Goal: Transaction & Acquisition: Purchase product/service

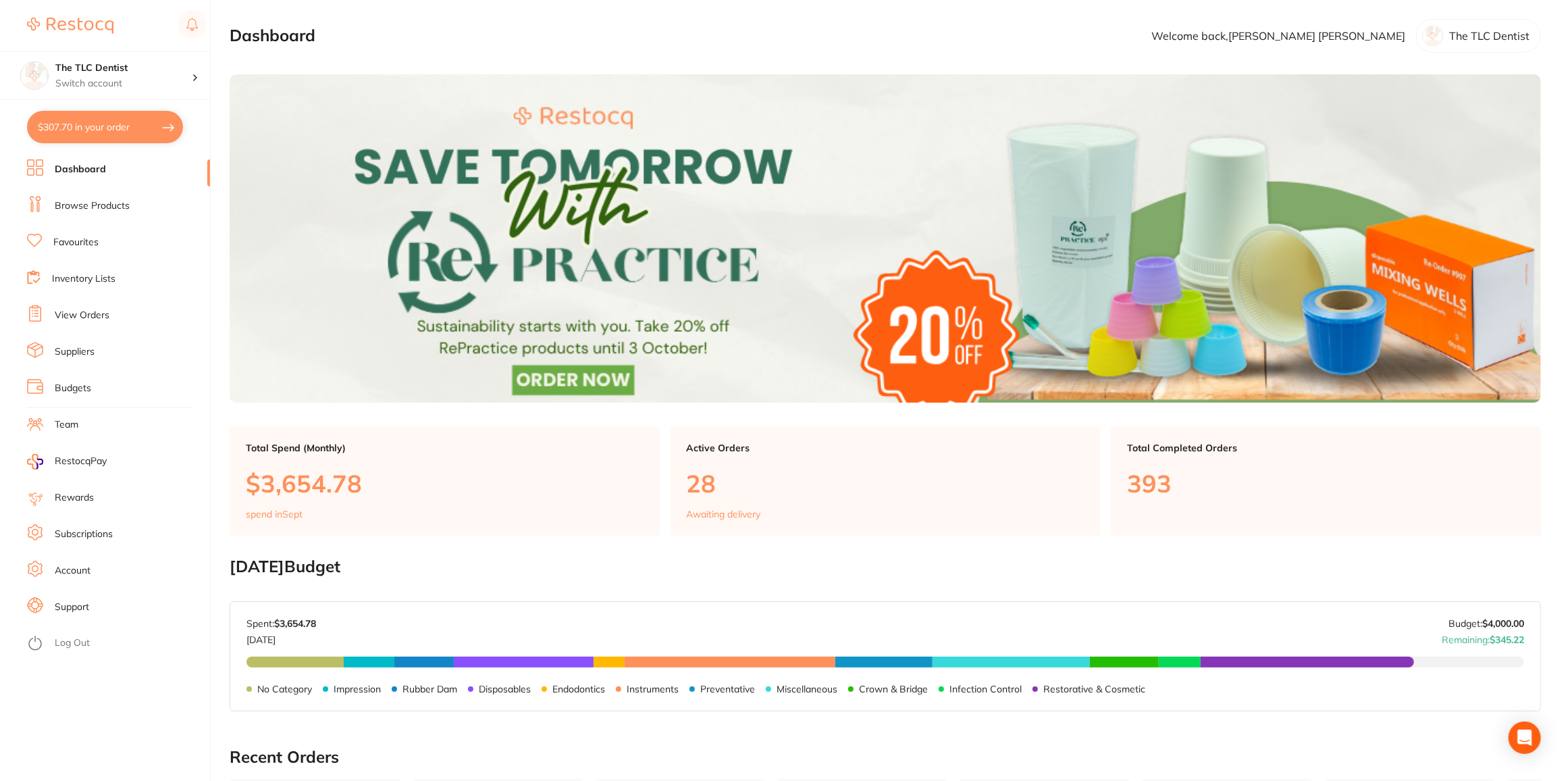
click at [82, 213] on li "Browse Products" at bounding box center [118, 206] width 183 height 20
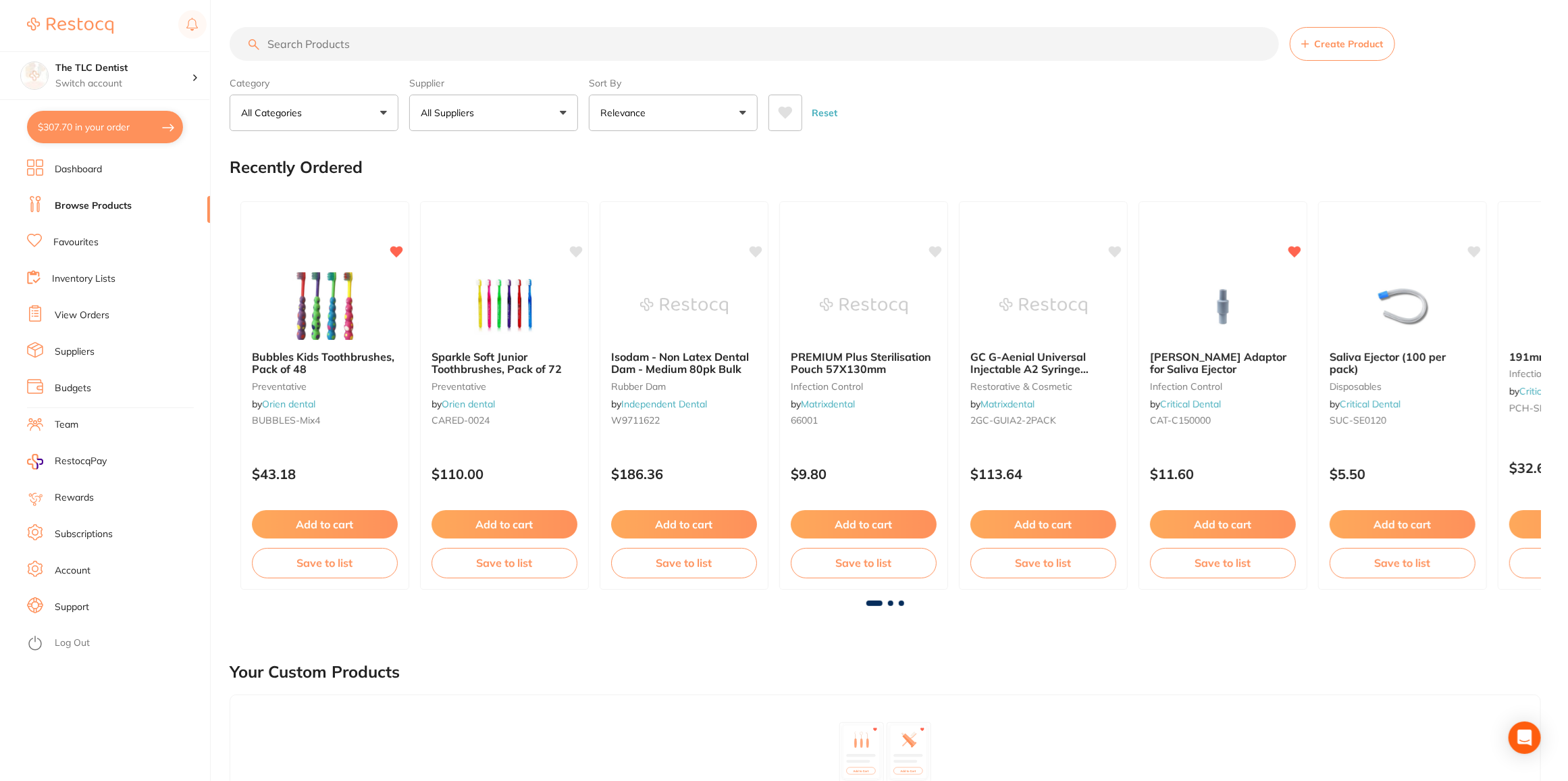
click at [358, 31] on input "search" at bounding box center [755, 44] width 1050 height 34
click at [359, 42] on input "search" at bounding box center [755, 44] width 1050 height 34
type input "theracal"
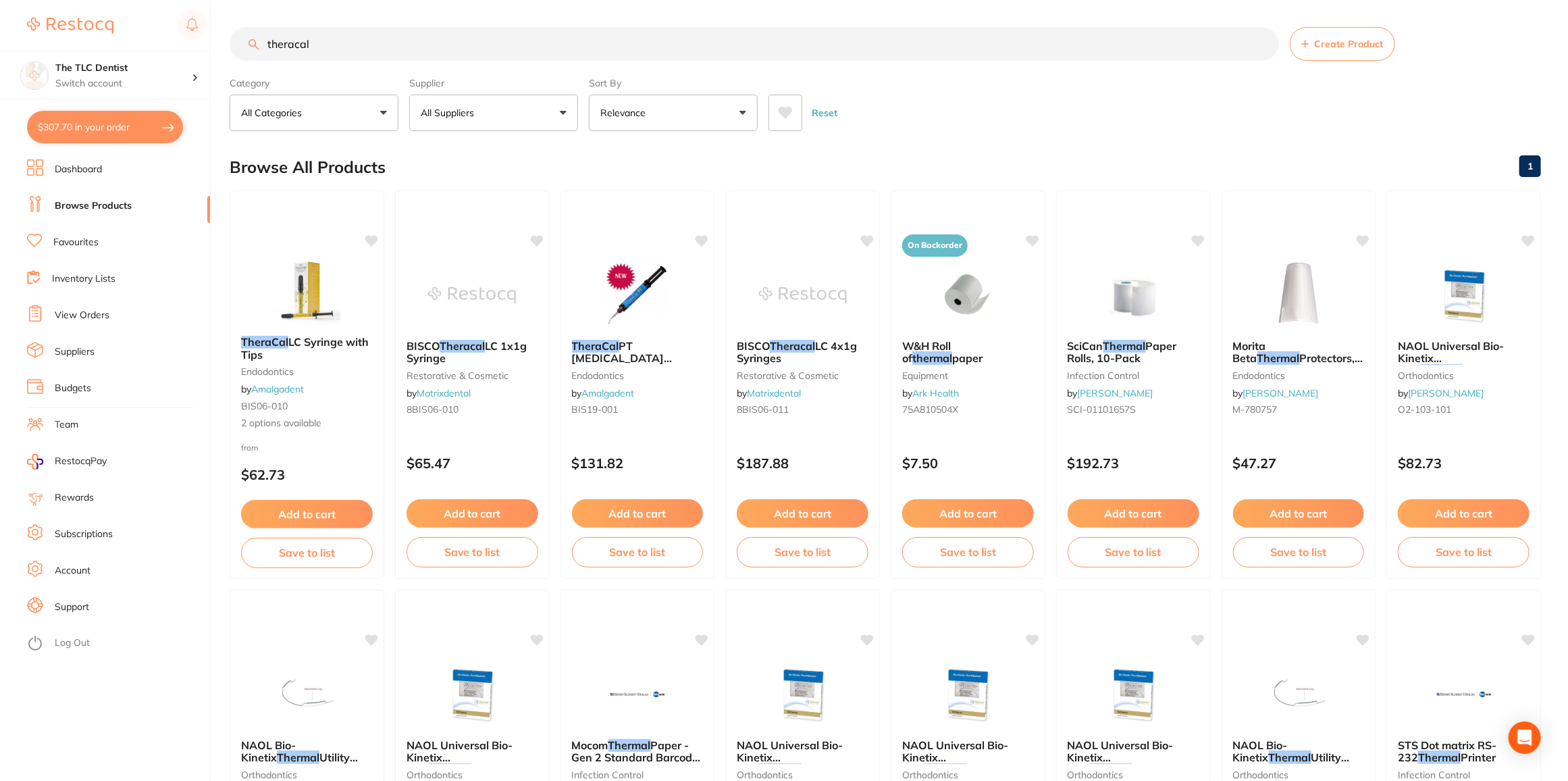
click at [702, 99] on button "Relevance" at bounding box center [674, 112] width 168 height 37
click at [632, 181] on li "Lowest Price" at bounding box center [674, 190] width 158 height 29
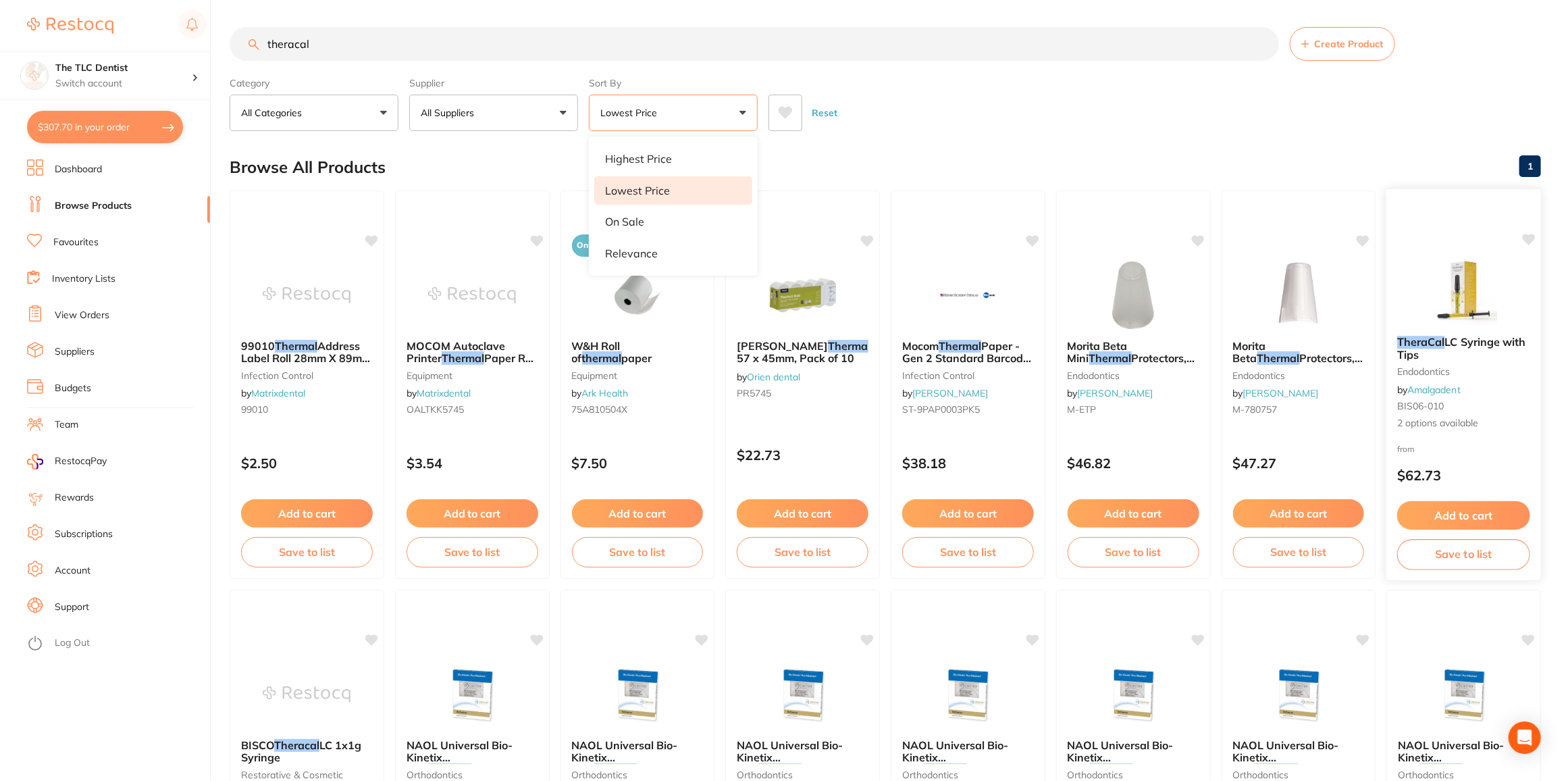
click at [1449, 519] on button "Add to cart" at bounding box center [1464, 515] width 133 height 29
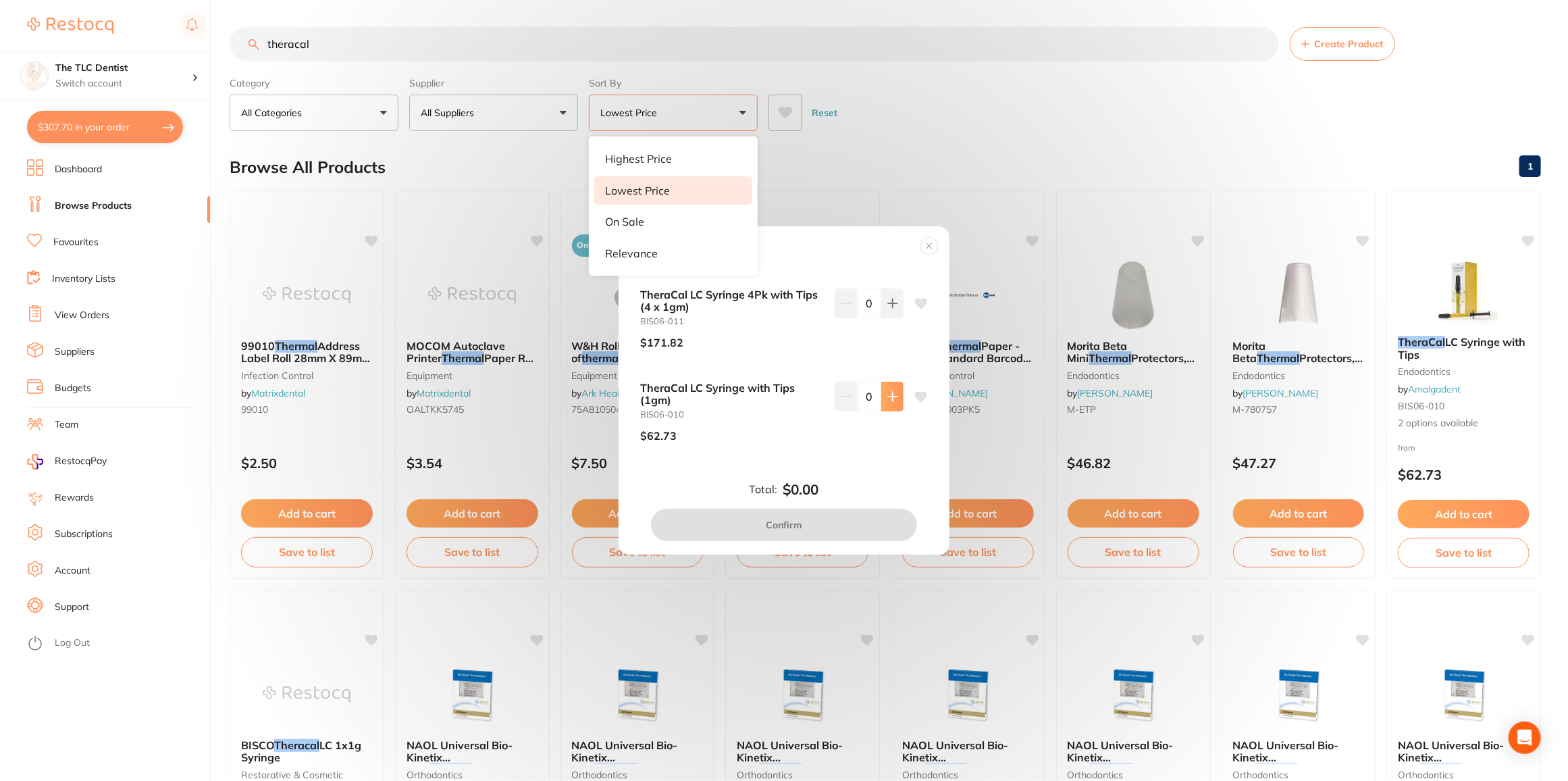
click at [888, 398] on icon at bounding box center [892, 396] width 11 height 11
click at [889, 396] on icon at bounding box center [892, 396] width 11 height 11
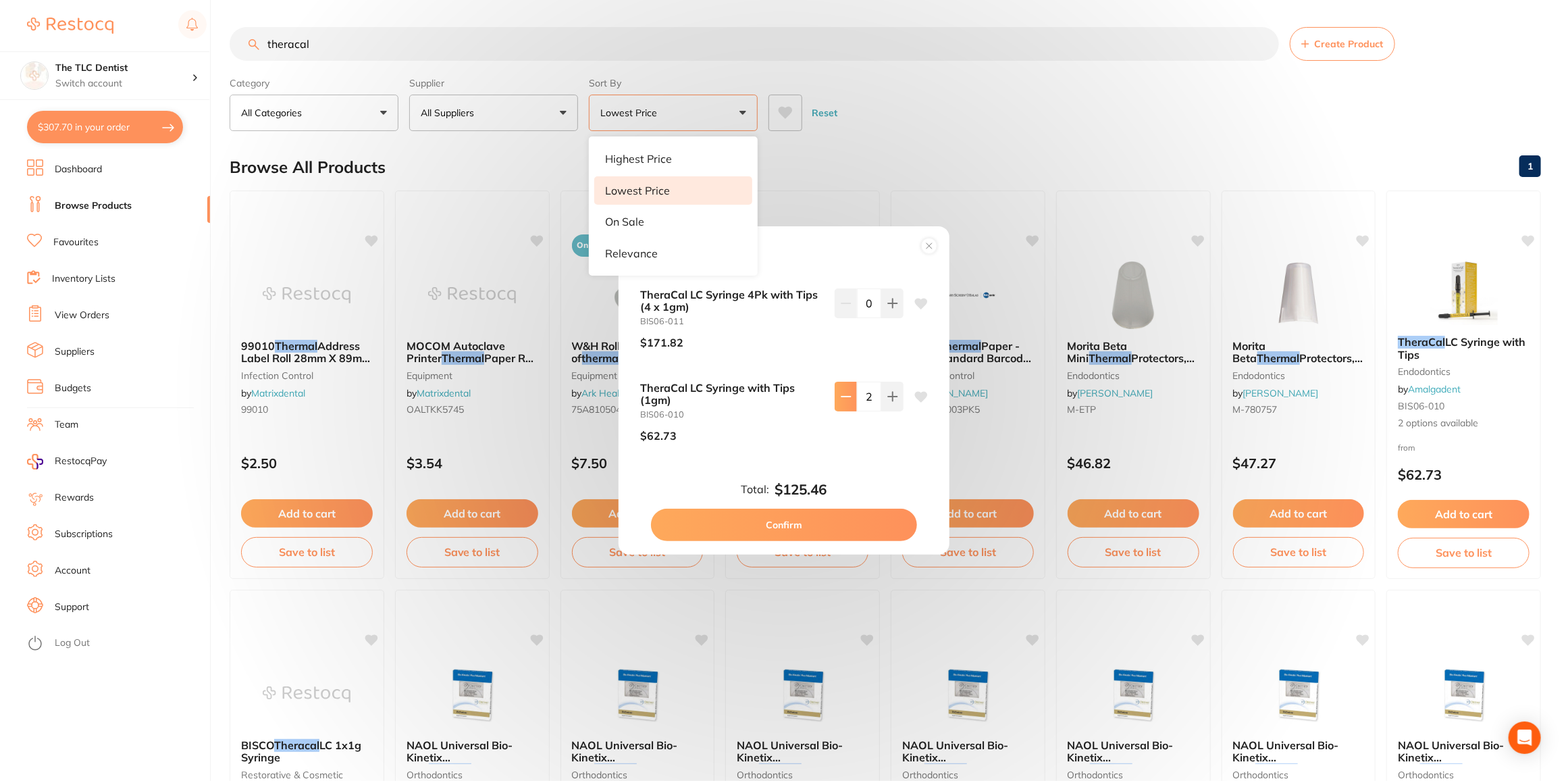
click at [840, 404] on button at bounding box center [846, 396] width 23 height 30
type input "1"
click at [806, 519] on button "Confirm" at bounding box center [784, 525] width 266 height 33
